Goal: Task Accomplishment & Management: Manage account settings

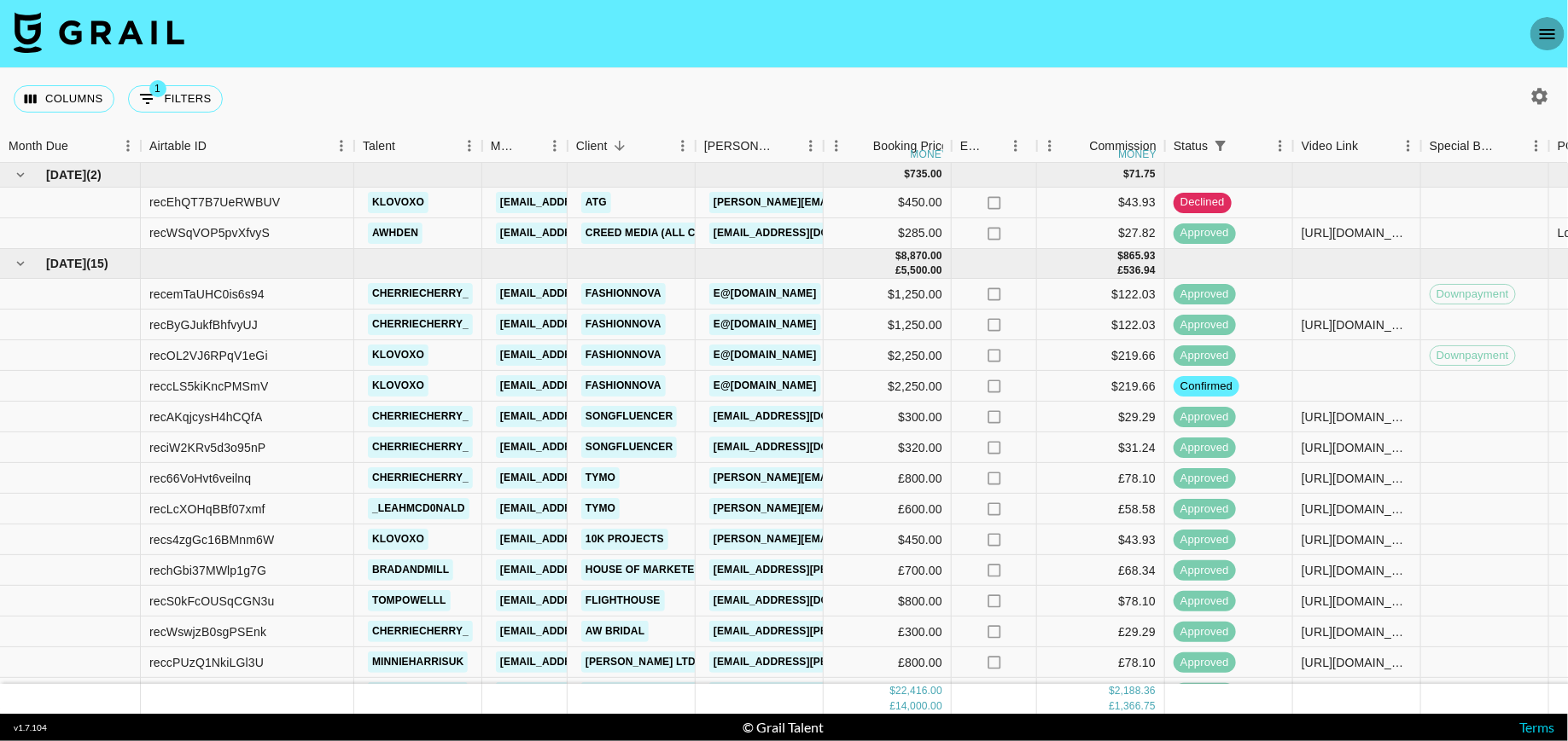
click at [1536, 37] on button "open drawer" at bounding box center [1547, 34] width 34 height 34
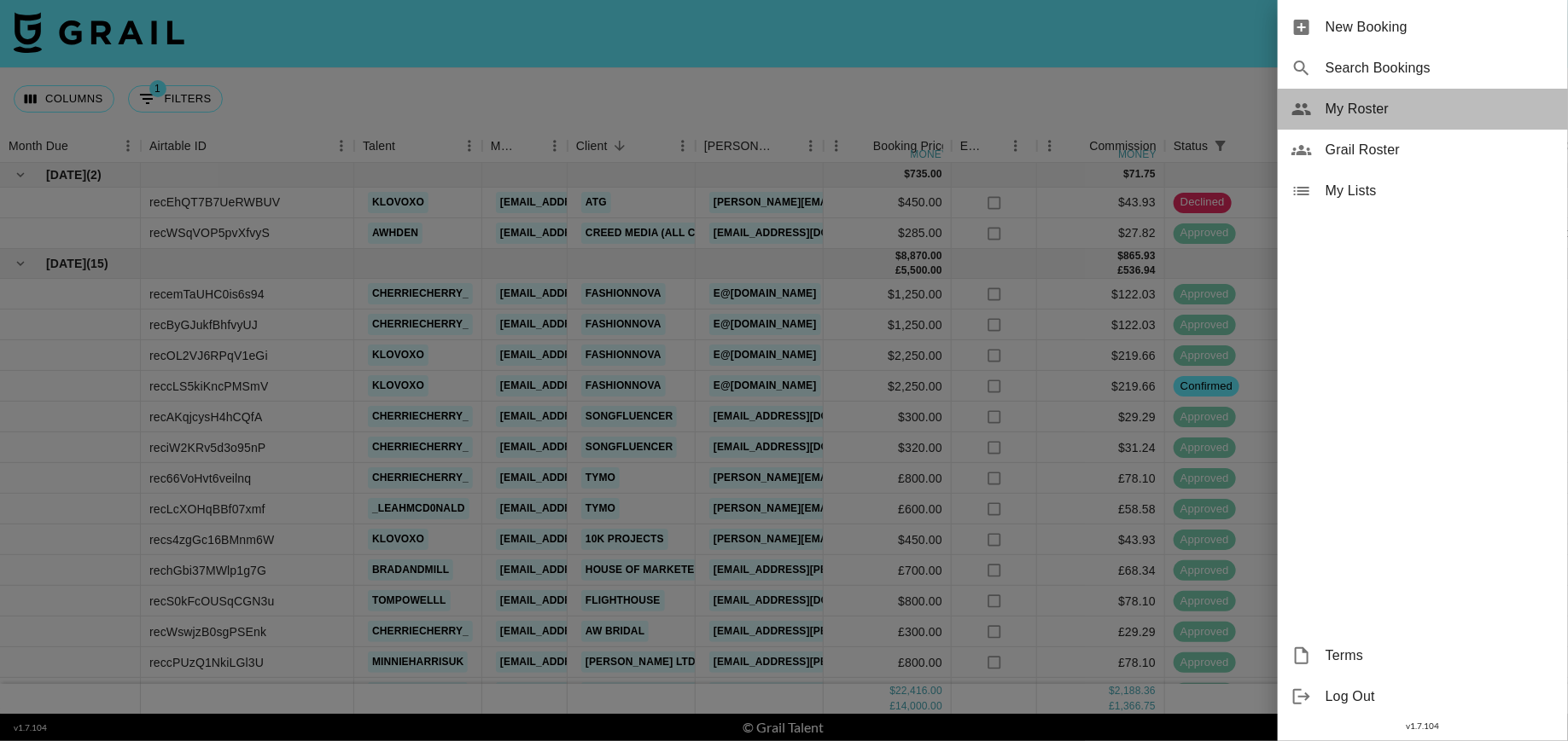
click at [1367, 105] on span "My Roster" at bounding box center [1439, 109] width 228 height 21
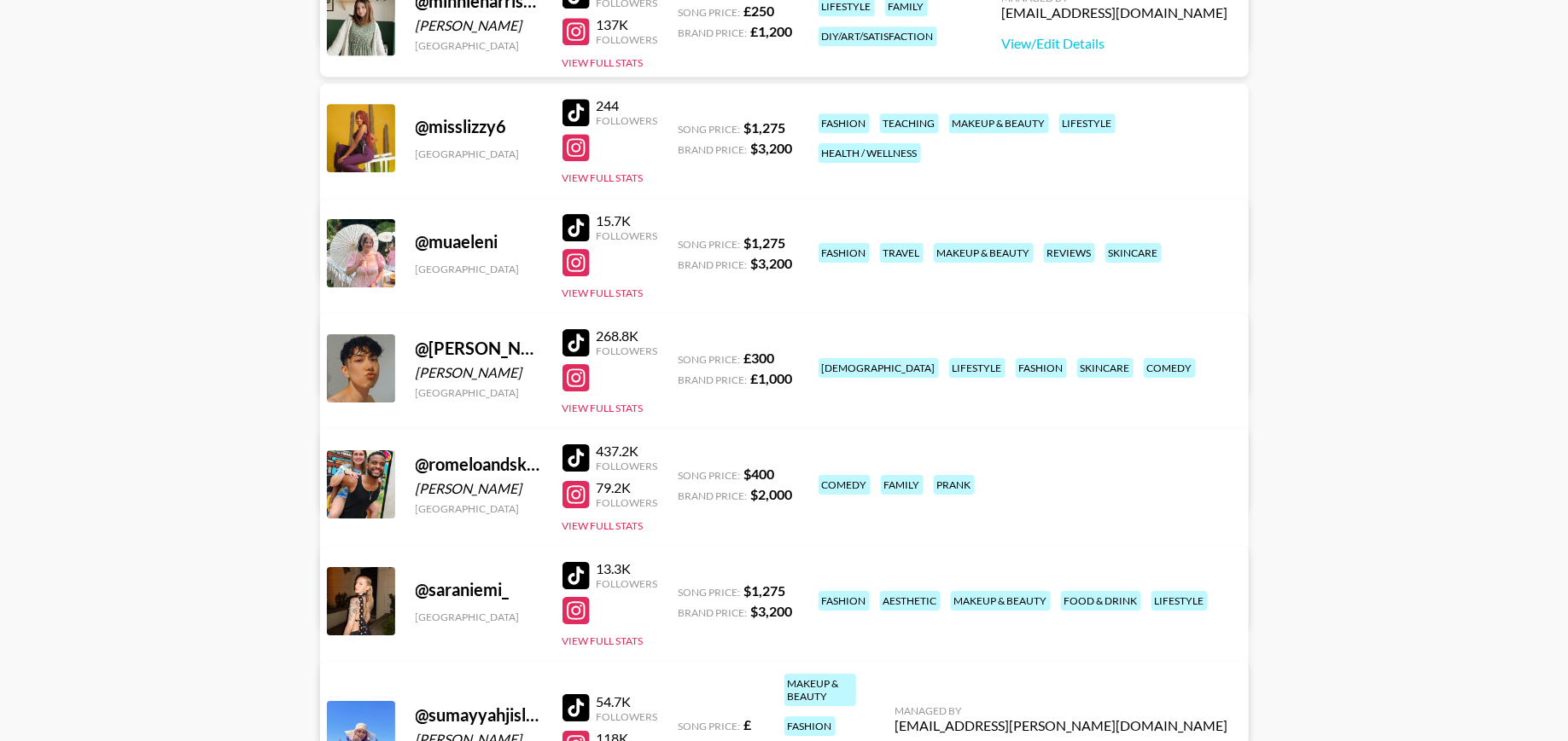
scroll to position [2612, 0]
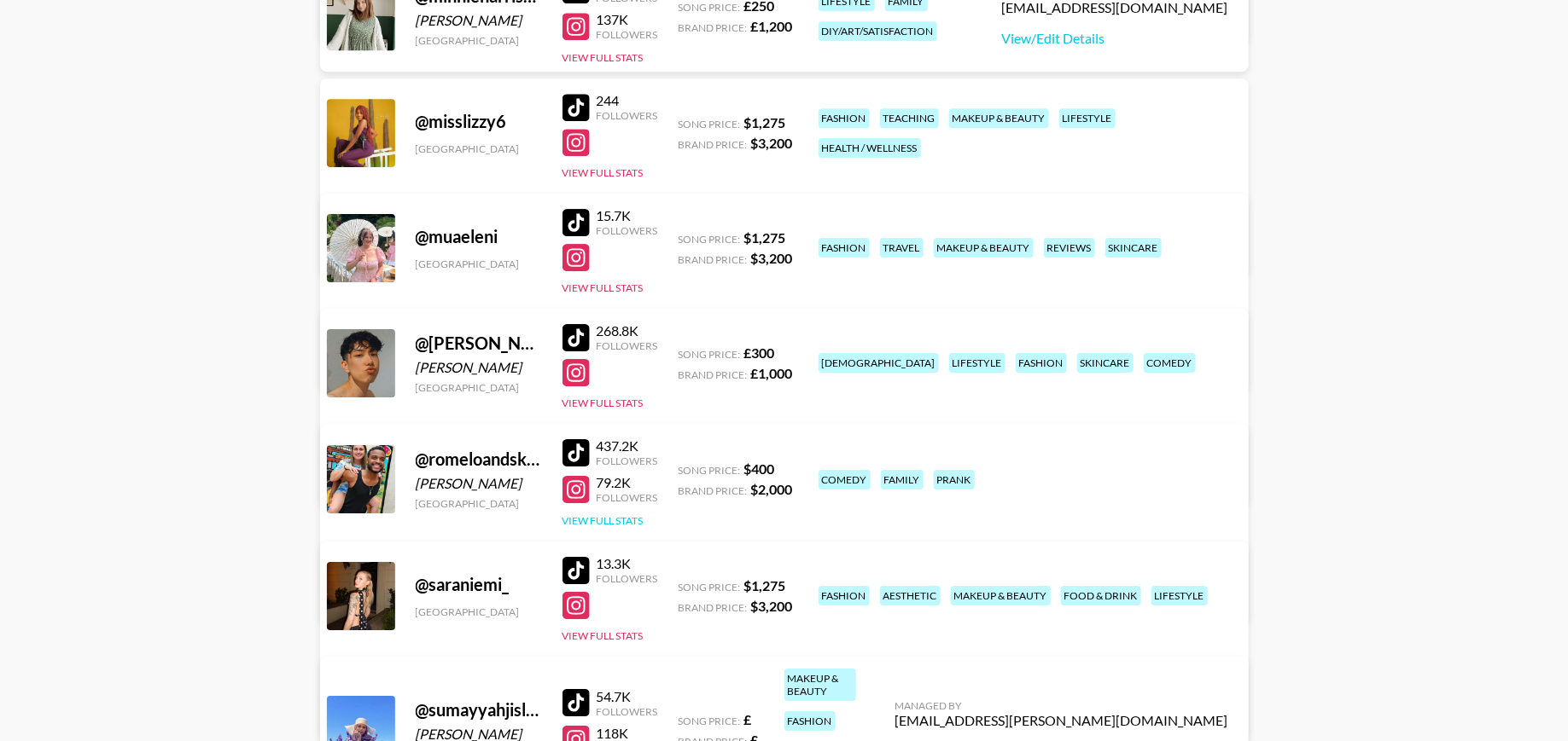
click at [606, 521] on button "View Full Stats" at bounding box center [603, 521] width 81 height 13
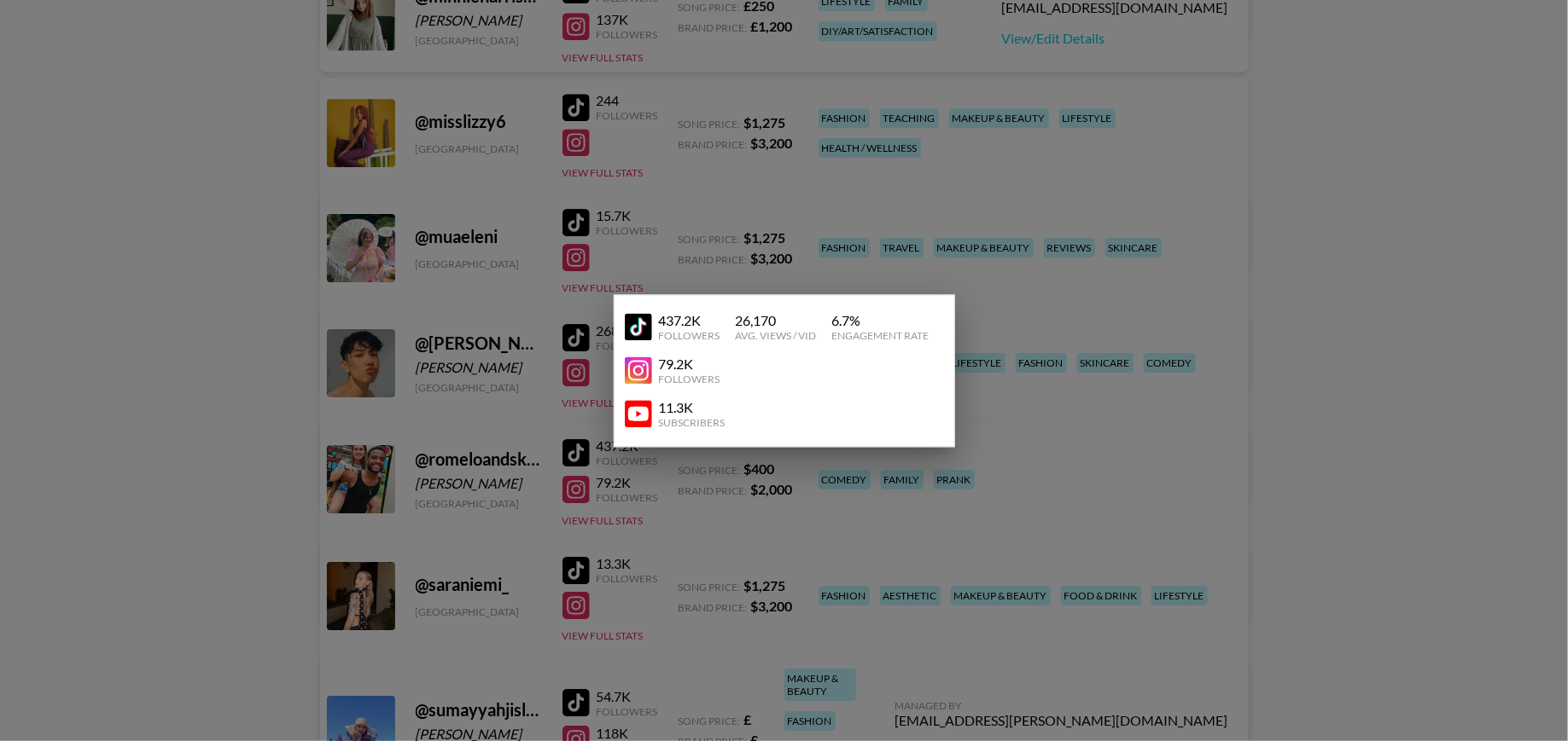
click at [1006, 492] on div at bounding box center [784, 370] width 1568 height 741
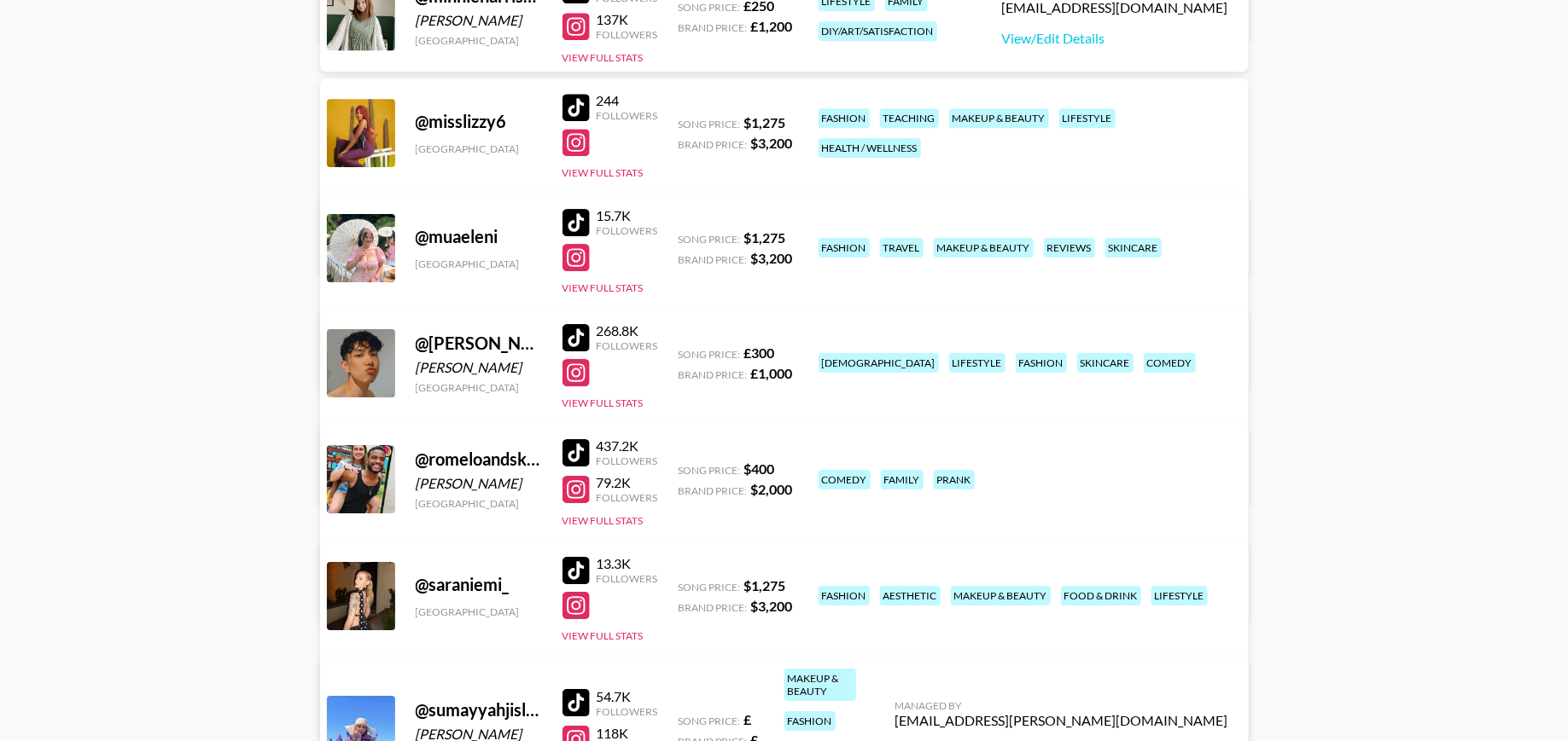
click at [698, 528] on div "Managed By [PERSON_NAME][EMAIL_ADDRESS][PERSON_NAME][DOMAIN_NAME] View/Edit Det…" at bounding box center [517, 572] width 360 height 88
click at [683, 585] on link "View/Edit Details" at bounding box center [518, 593] width 333 height 17
click at [620, 519] on button "View Full Stats" at bounding box center [603, 521] width 81 height 13
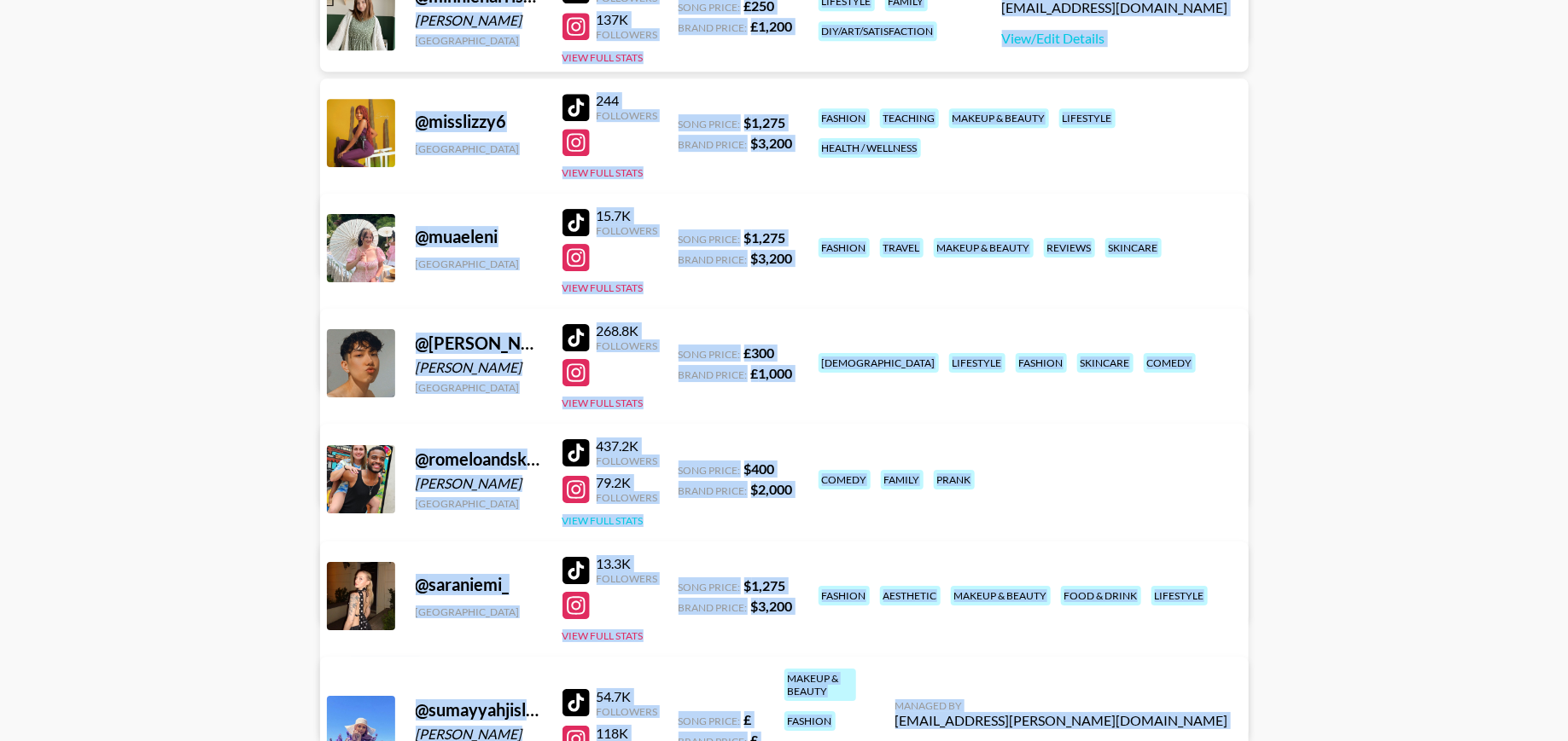
click at [624, 515] on button "View Full Stats" at bounding box center [603, 521] width 81 height 13
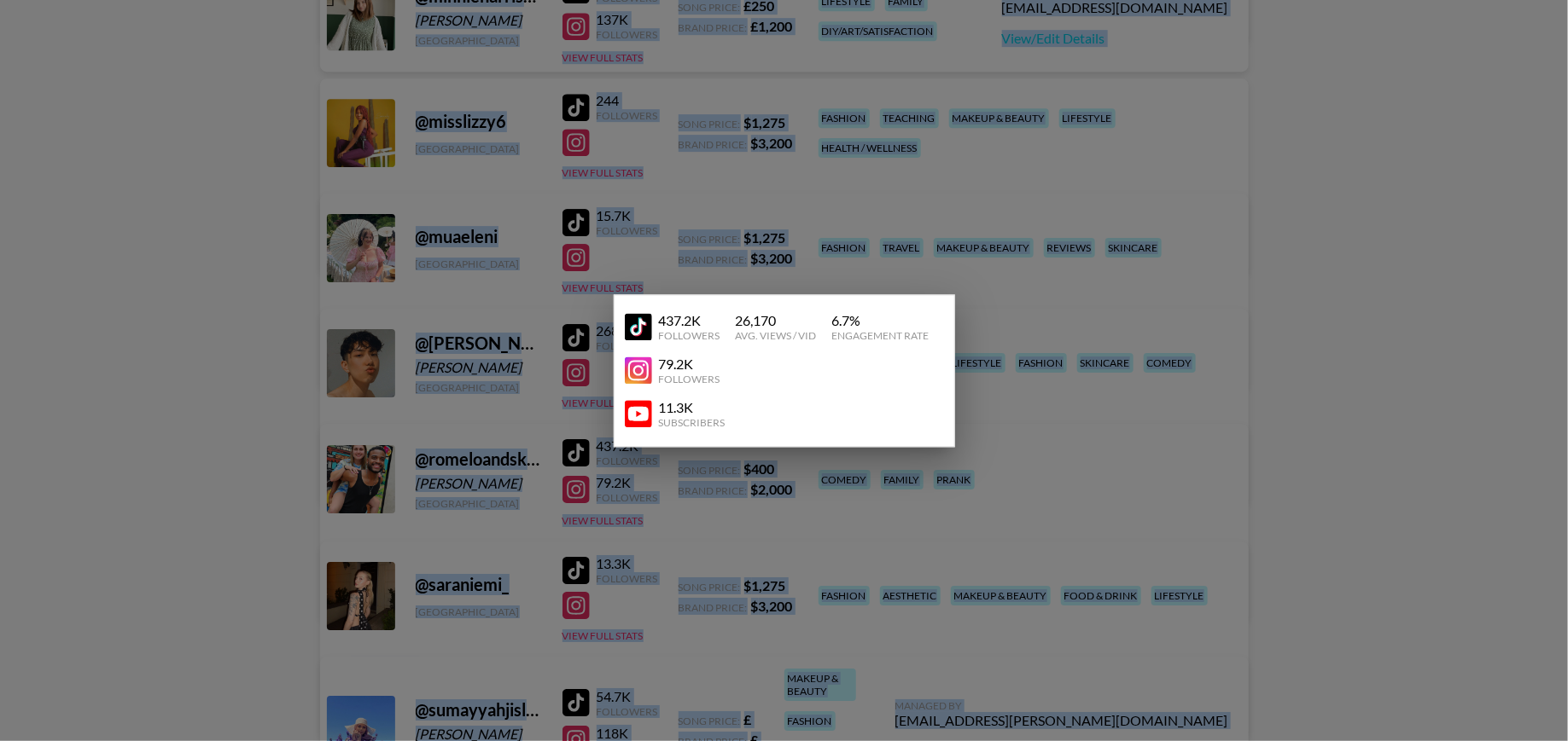
click at [920, 507] on div at bounding box center [784, 370] width 1568 height 741
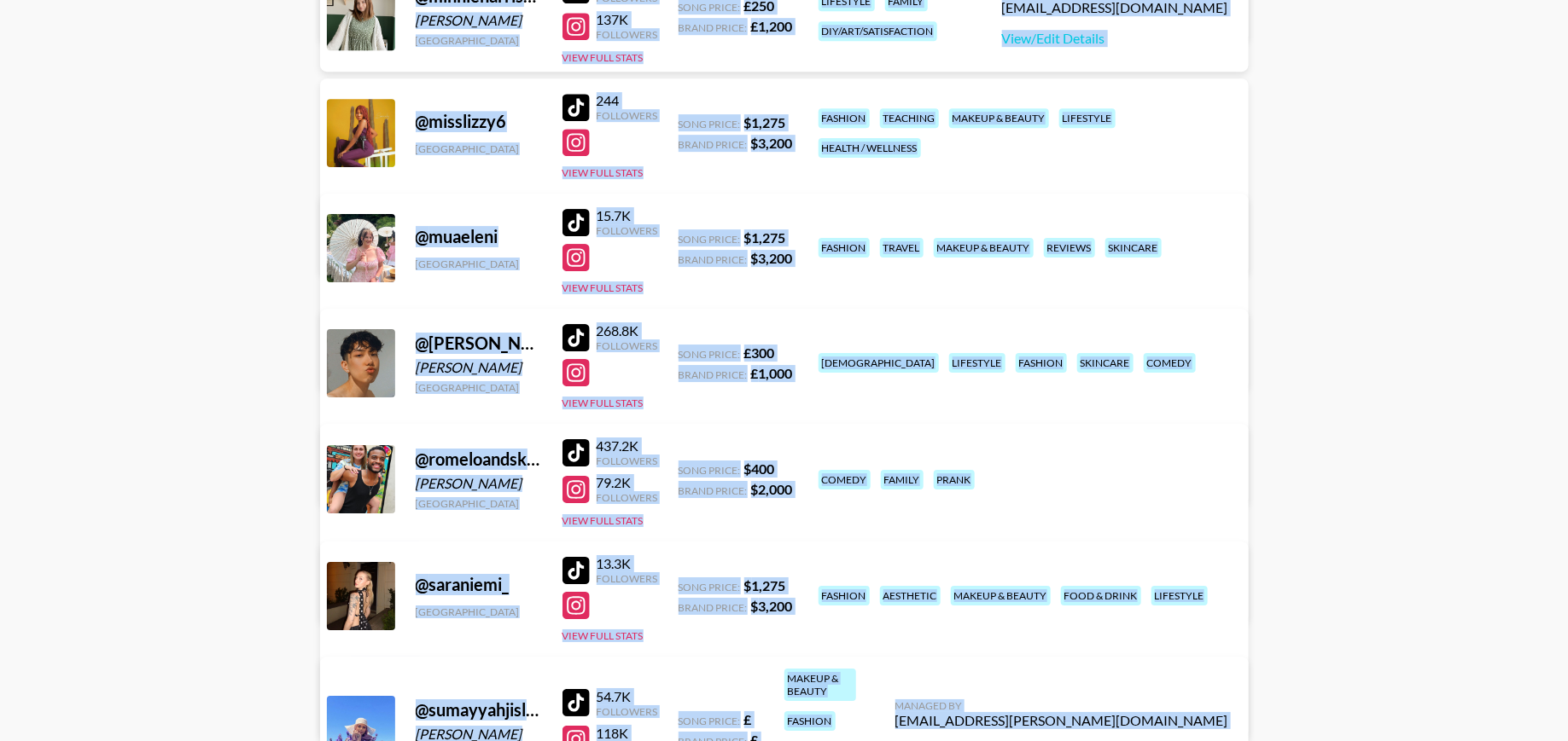
click at [683, 585] on link "View/Edit Details" at bounding box center [518, 593] width 333 height 17
click at [587, 518] on button "View Full Stats" at bounding box center [603, 521] width 81 height 13
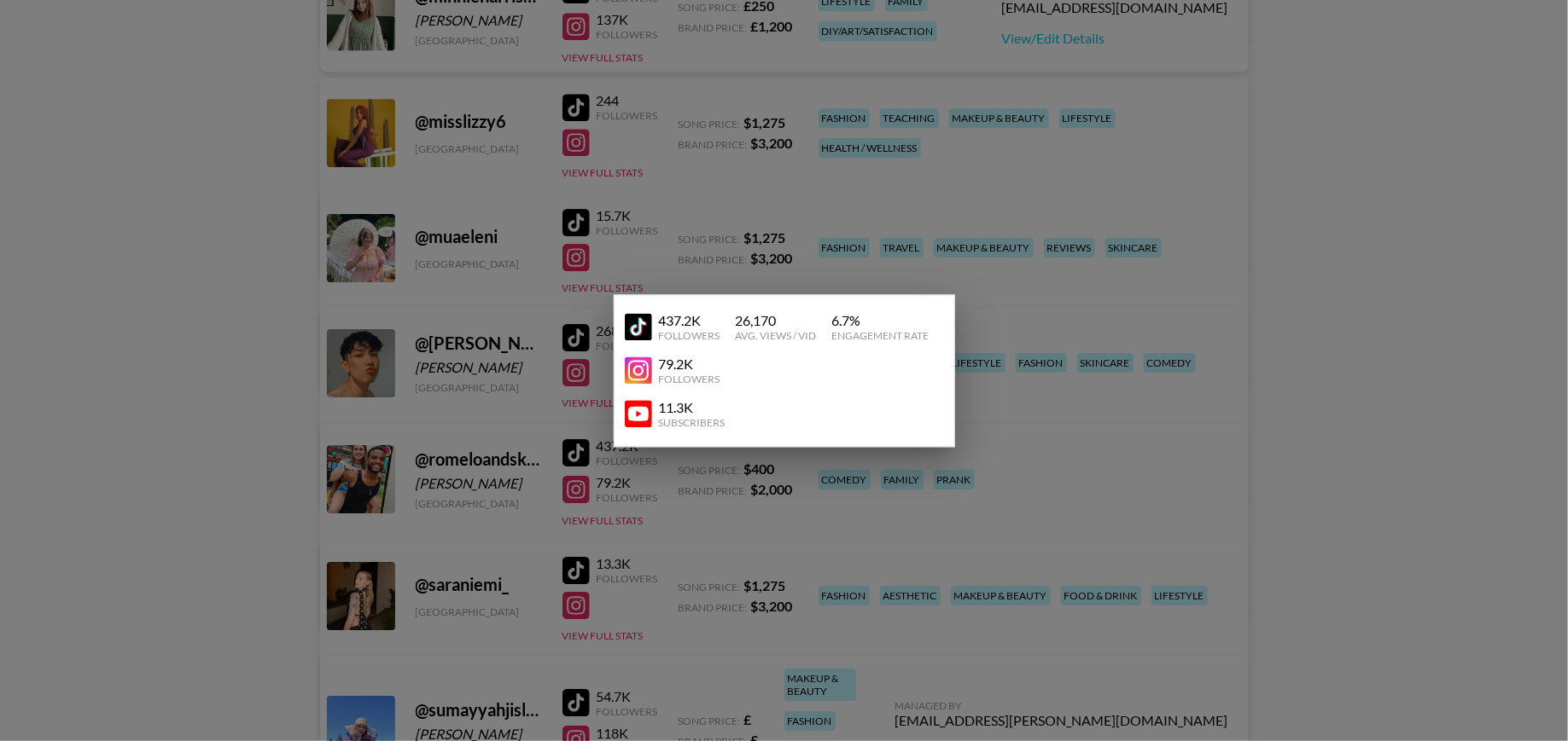
click at [620, 410] on div "437.2K Followers 26,170 Avg. Views / Vid 6.7 % Engagement Rate 79.2K Followers …" at bounding box center [784, 370] width 341 height 153
click at [632, 418] on img at bounding box center [638, 414] width 28 height 28
click at [1265, 352] on div at bounding box center [784, 370] width 1568 height 741
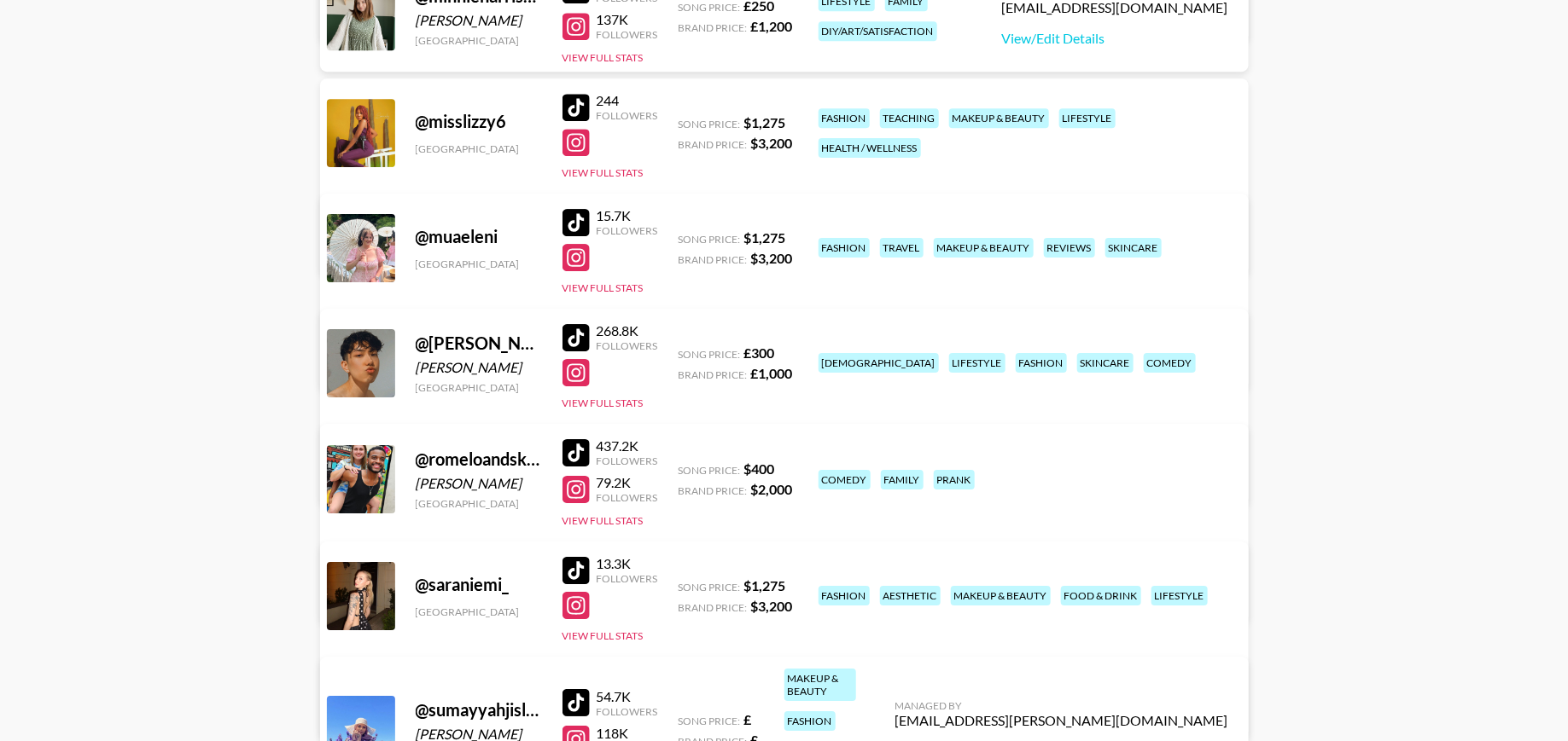
click at [683, 585] on link "View/Edit Details" at bounding box center [518, 593] width 333 height 17
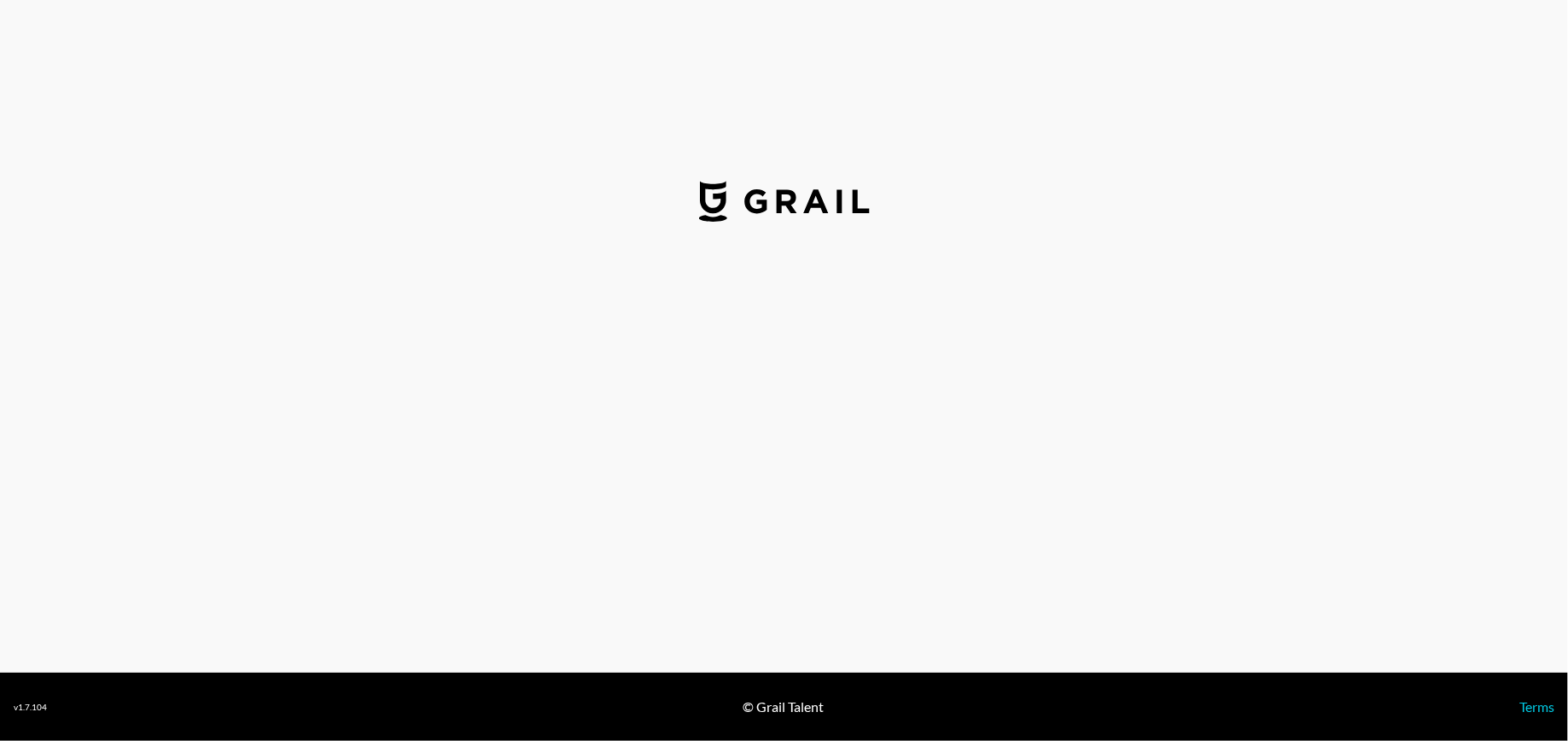
select select "USD"
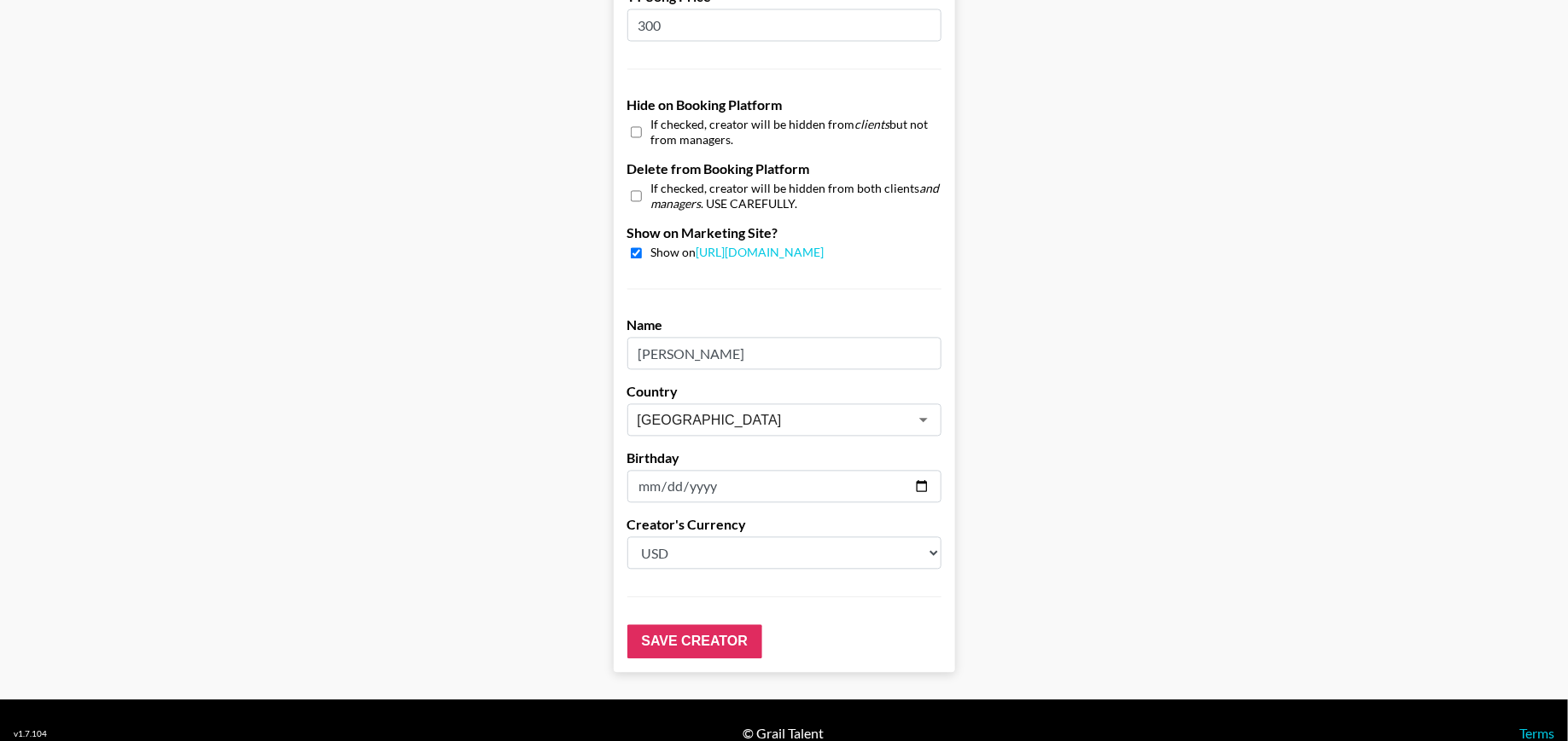
scroll to position [539, 0]
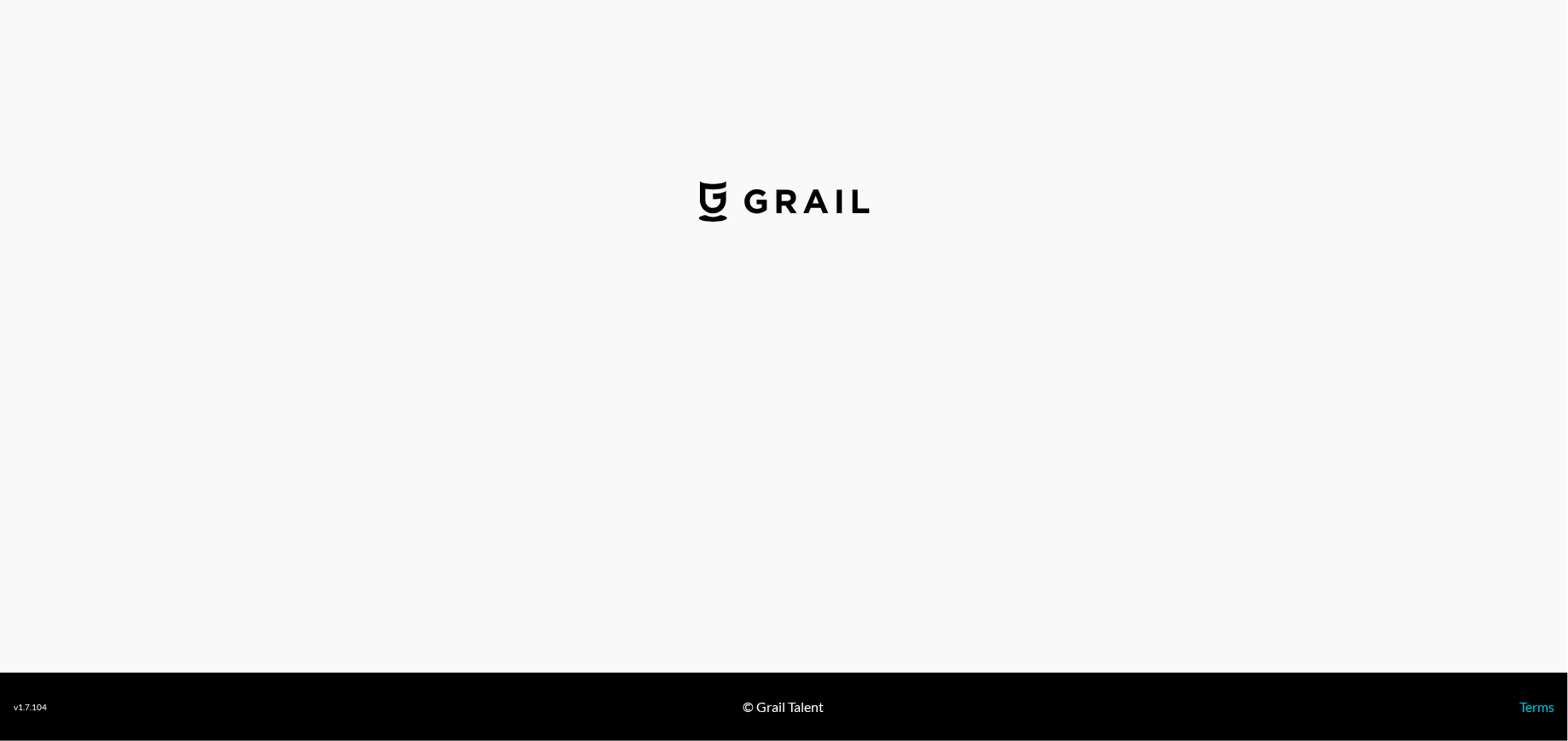
select select "USD"
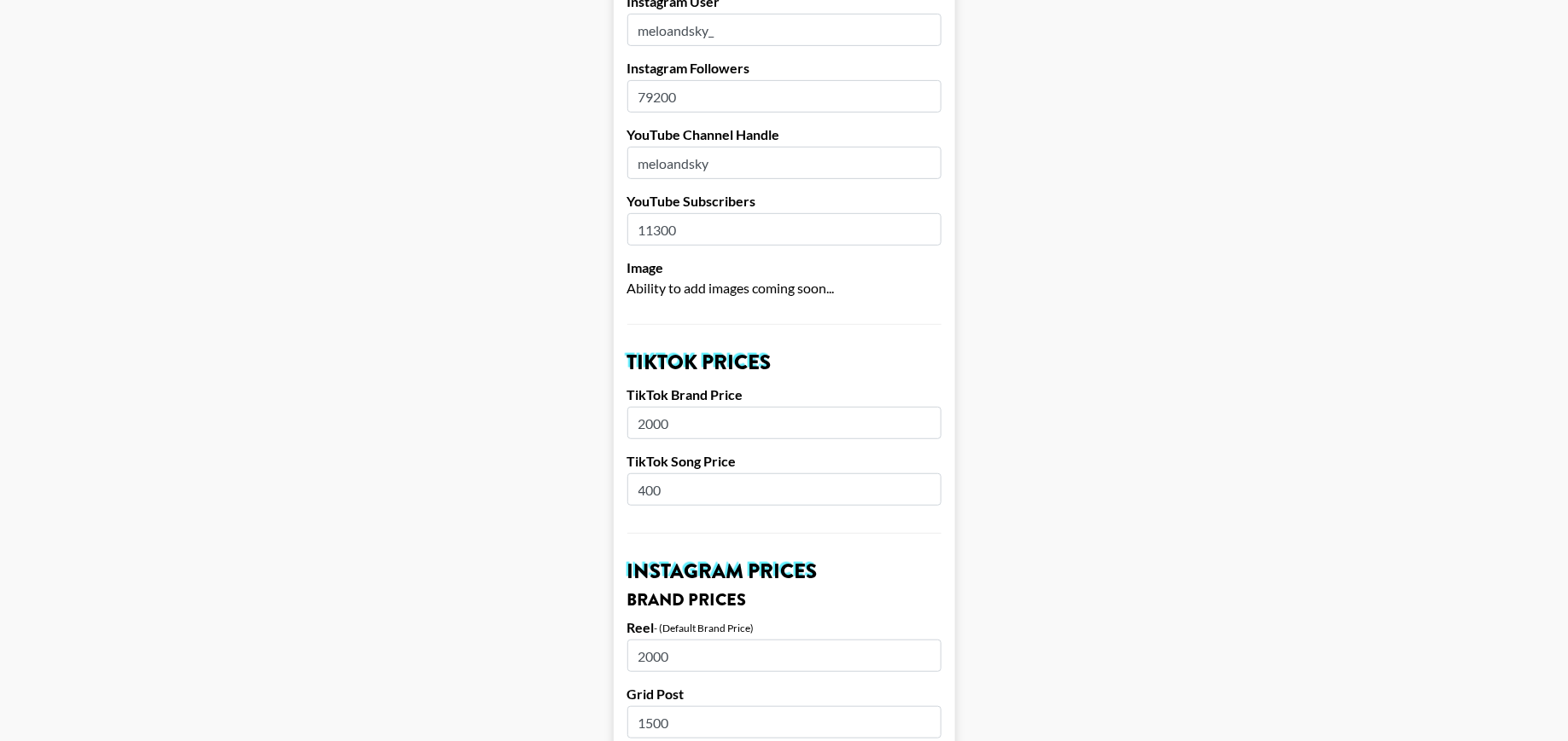
scroll to position [423, 0]
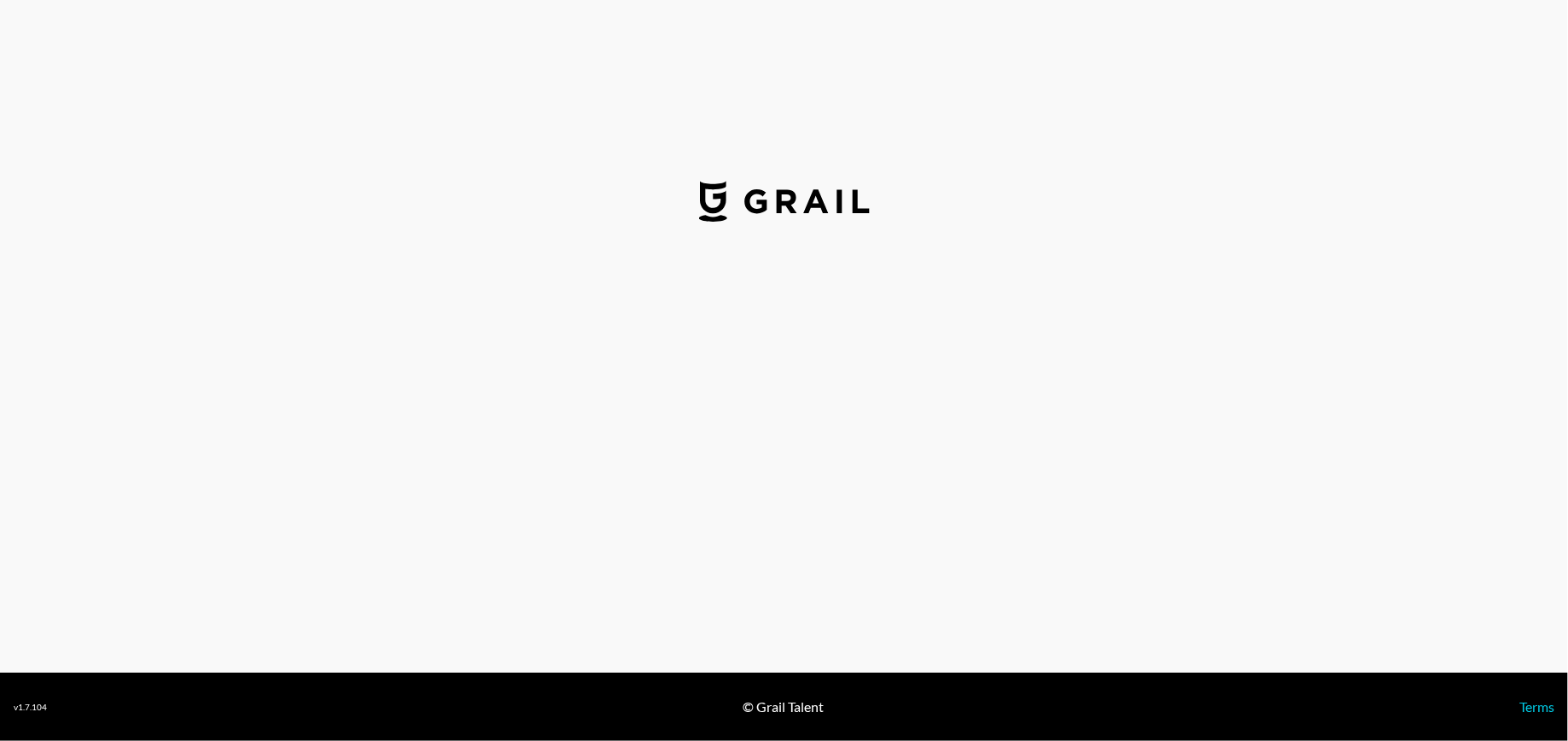
select select "USD"
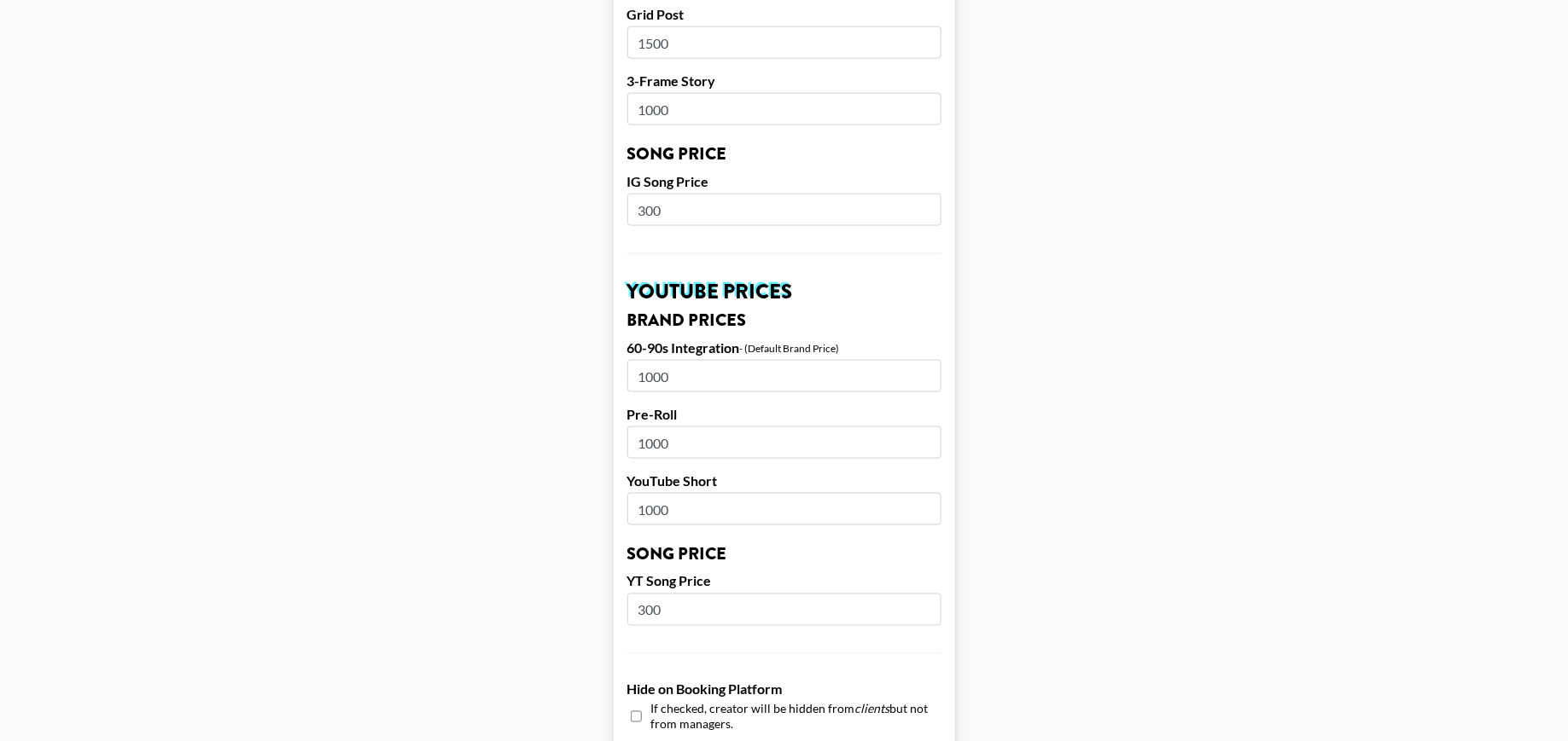
scroll to position [987, 0]
click at [644, 358] on input "1000" at bounding box center [784, 374] width 314 height 32
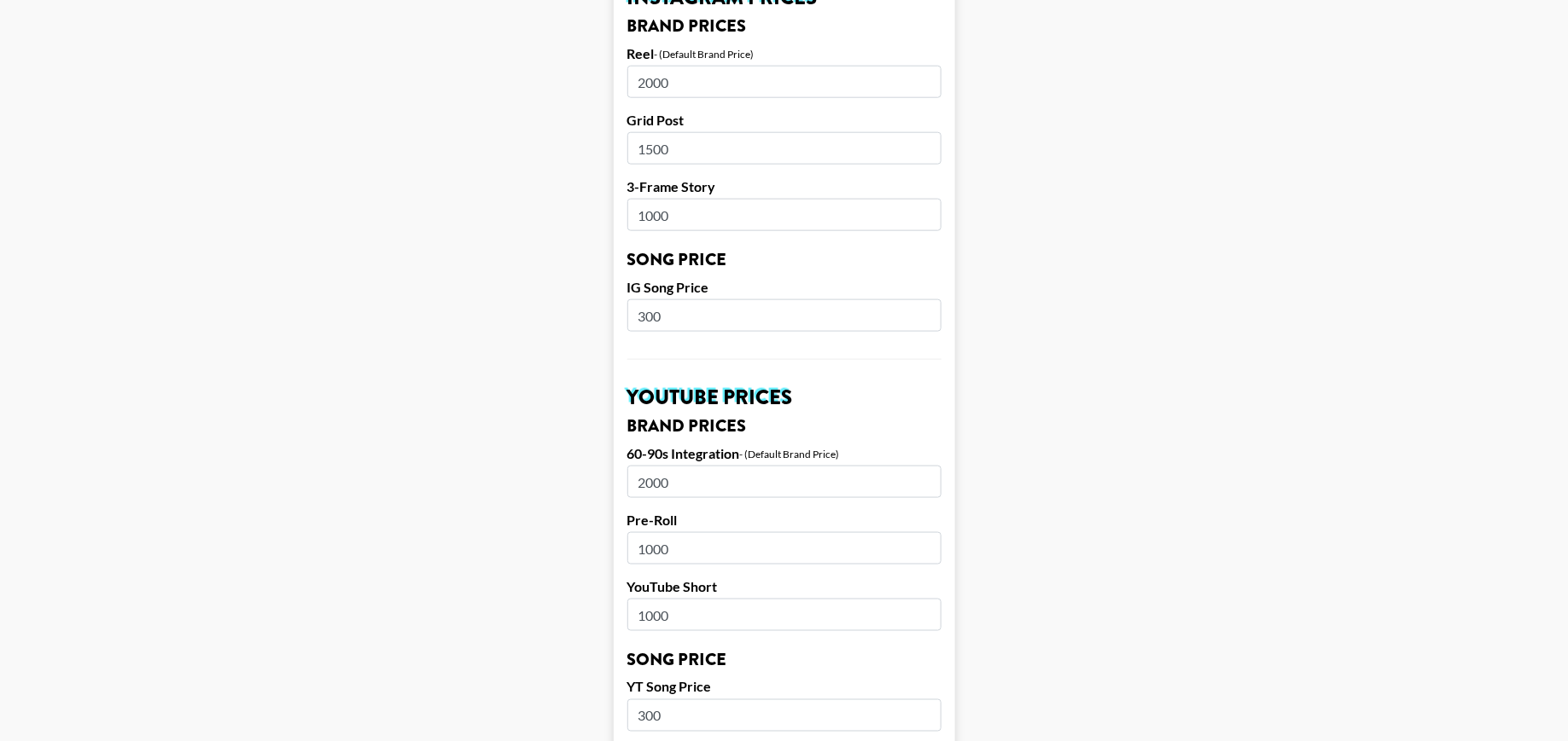
scroll to position [876, 0]
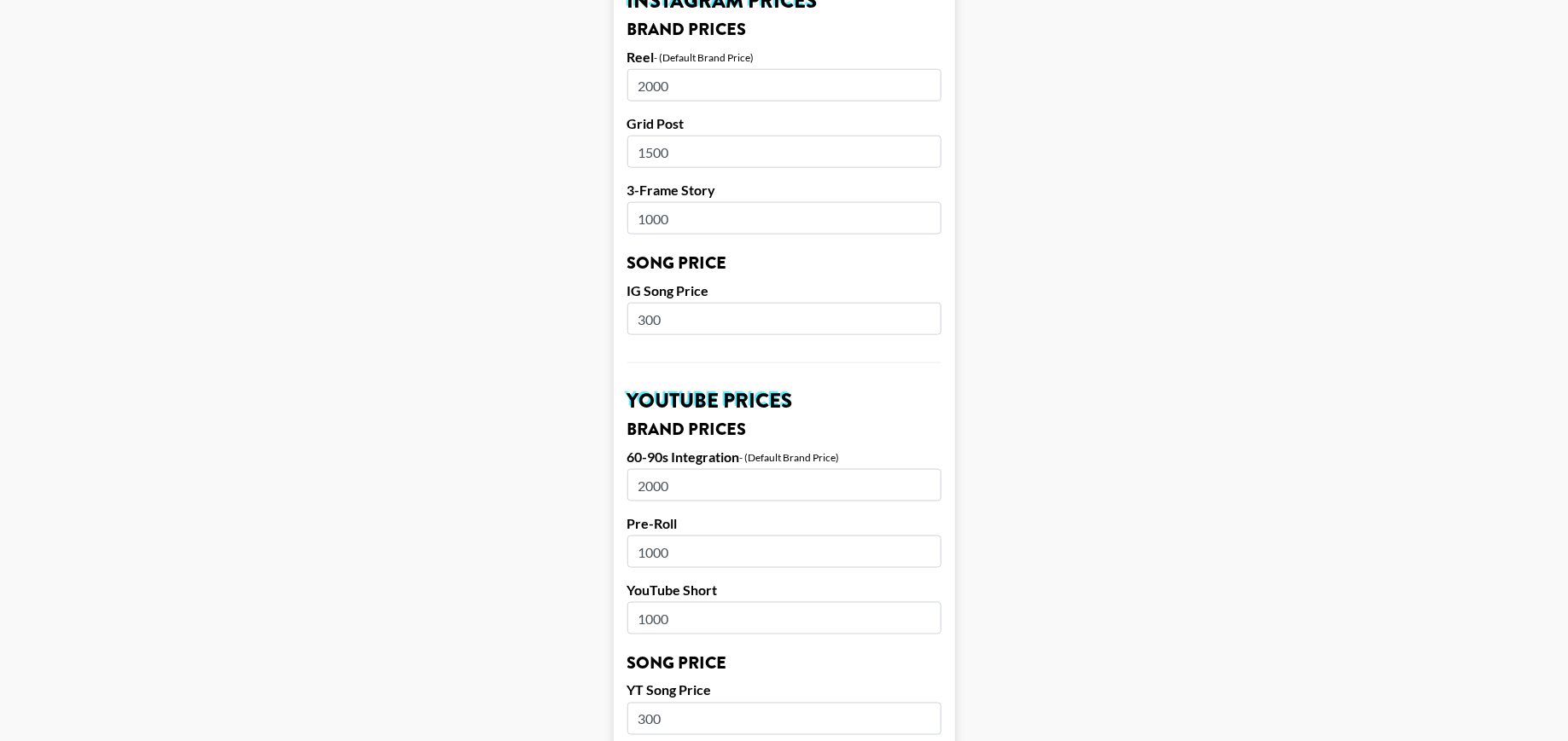
type input "2000"
